Goal: Task Accomplishment & Management: Manage account settings

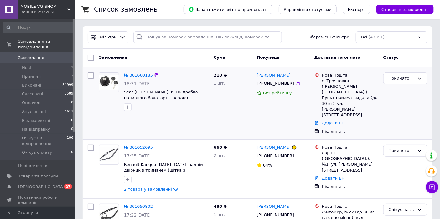
click at [262, 76] on link "Анна Смічик" at bounding box center [274, 76] width 34 height 6
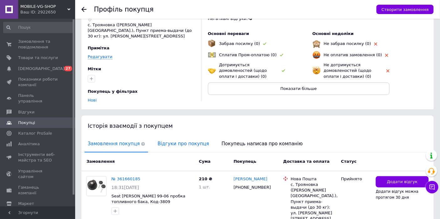
click at [159, 136] on span "Відгуки про покупця" at bounding box center [183, 144] width 58 height 16
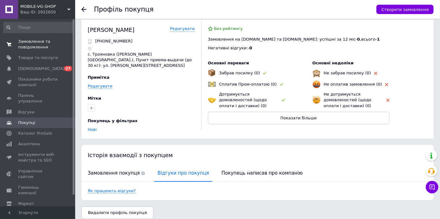
click at [39, 40] on span "Замовлення та повідомлення" at bounding box center [38, 44] width 40 height 11
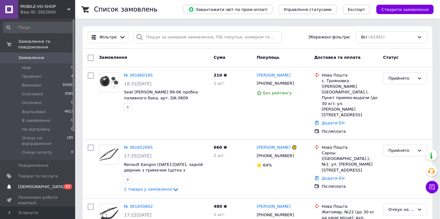
click at [58, 184] on span "0 27" at bounding box center [66, 187] width 17 height 6
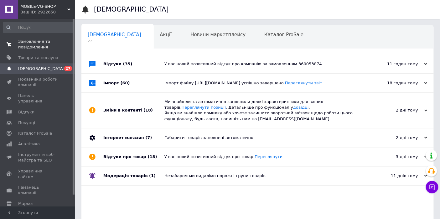
click at [39, 51] on link "Замовлення та повідомлення 0 0" at bounding box center [38, 44] width 77 height 16
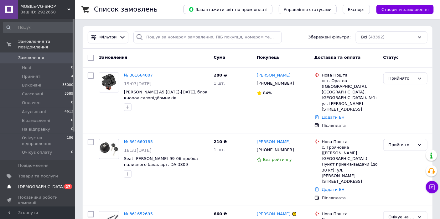
click at [56, 184] on span "[DEMOGRAPHIC_DATA]" at bounding box center [38, 187] width 40 height 6
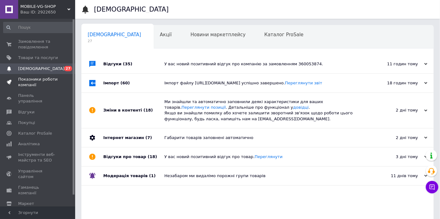
click at [20, 77] on span "Показники роботи компанії" at bounding box center [38, 82] width 40 height 11
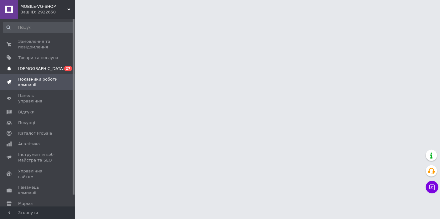
click at [43, 71] on span "[DEMOGRAPHIC_DATA]" at bounding box center [38, 69] width 40 height 6
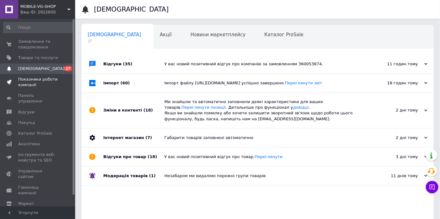
click at [34, 79] on span "Показники роботи компанії" at bounding box center [38, 82] width 40 height 11
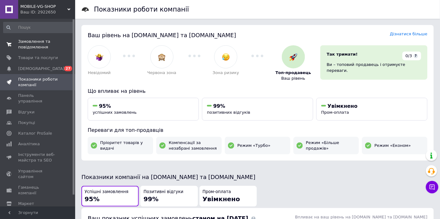
click at [48, 44] on span "Замовлення та повідомлення" at bounding box center [38, 44] width 40 height 11
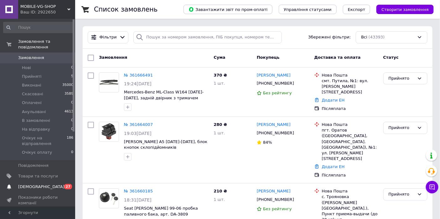
click at [46, 184] on span "[DEMOGRAPHIC_DATA]" at bounding box center [38, 187] width 40 height 6
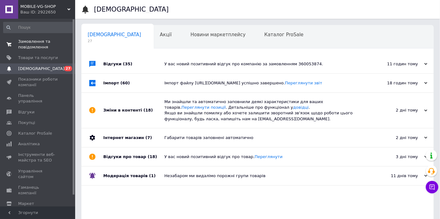
click at [47, 43] on span "Замовлення та повідомлення" at bounding box center [38, 44] width 40 height 11
